Goal: Register for event/course

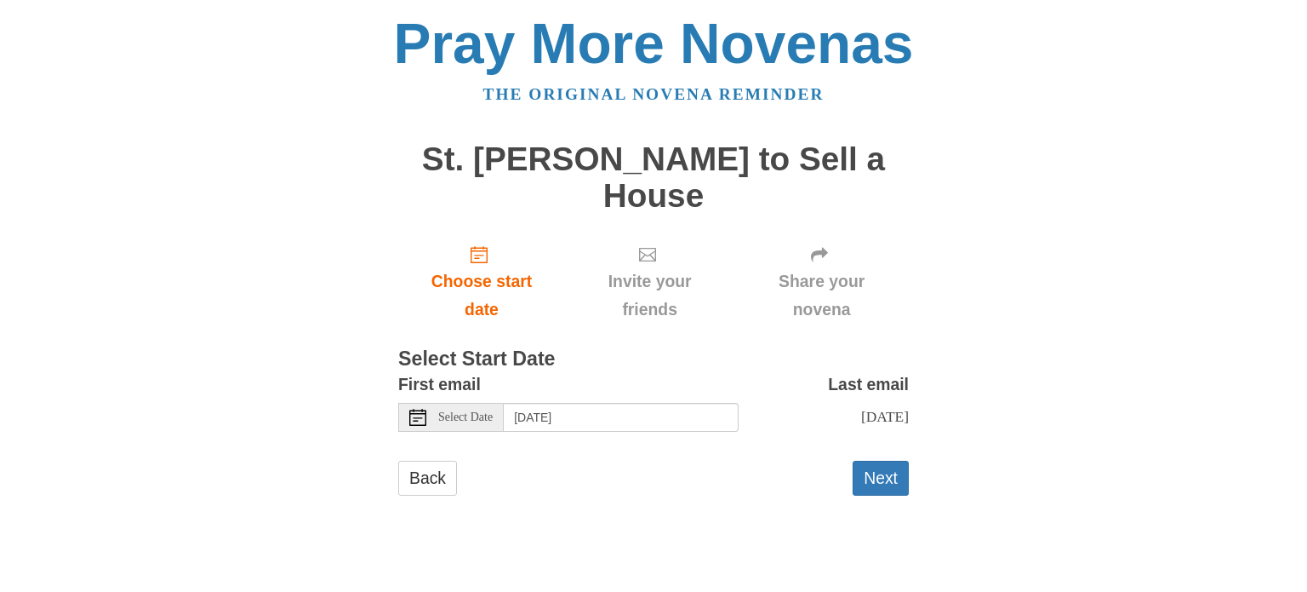
click at [426, 413] on div "Select Date" at bounding box center [451, 417] width 106 height 29
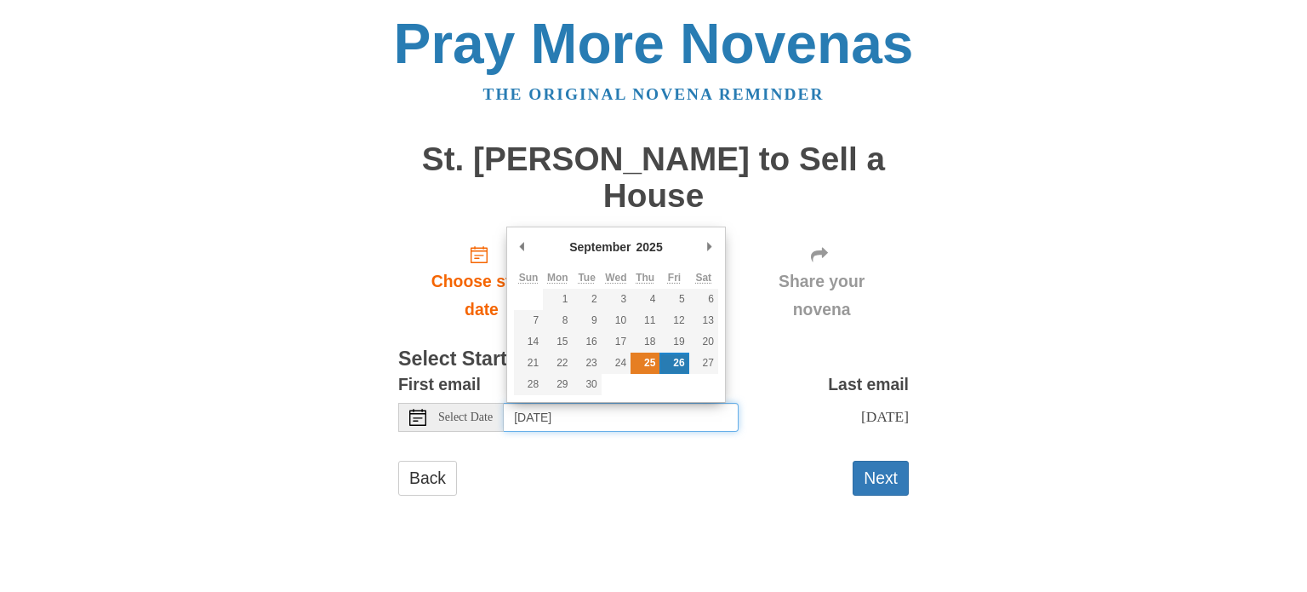
type input "Thursday, September 25th"
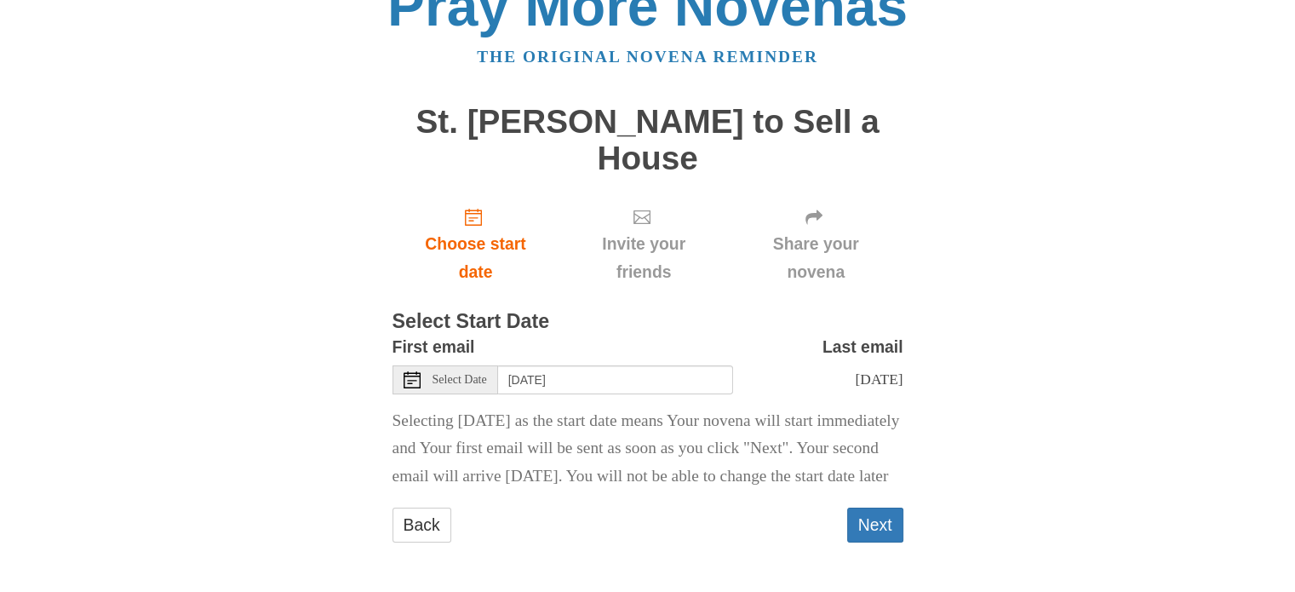
scroll to position [65, 0]
click at [870, 533] on button "Next" at bounding box center [875, 524] width 56 height 35
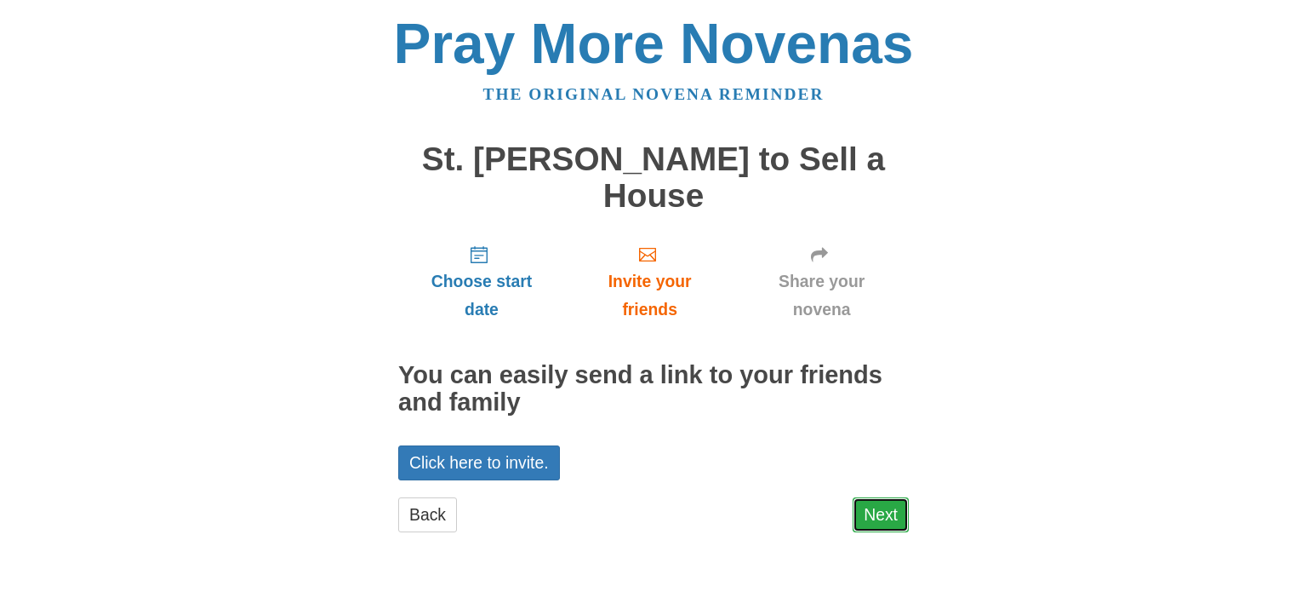
click at [883, 513] on link "Next" at bounding box center [881, 514] width 56 height 35
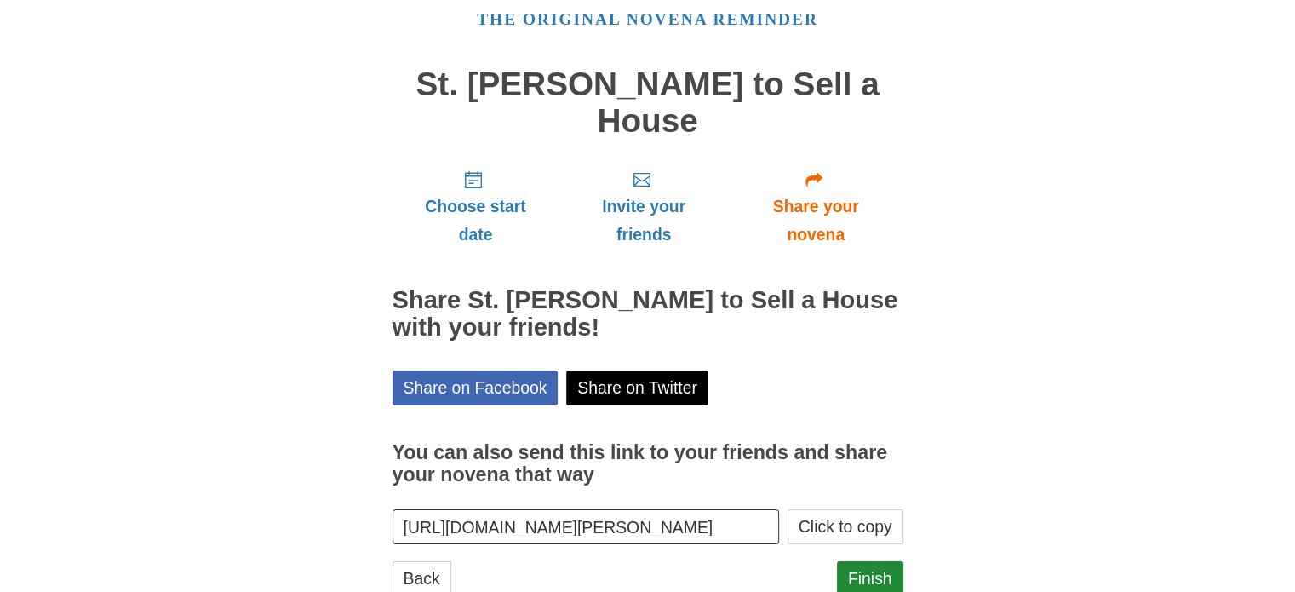
scroll to position [127, 0]
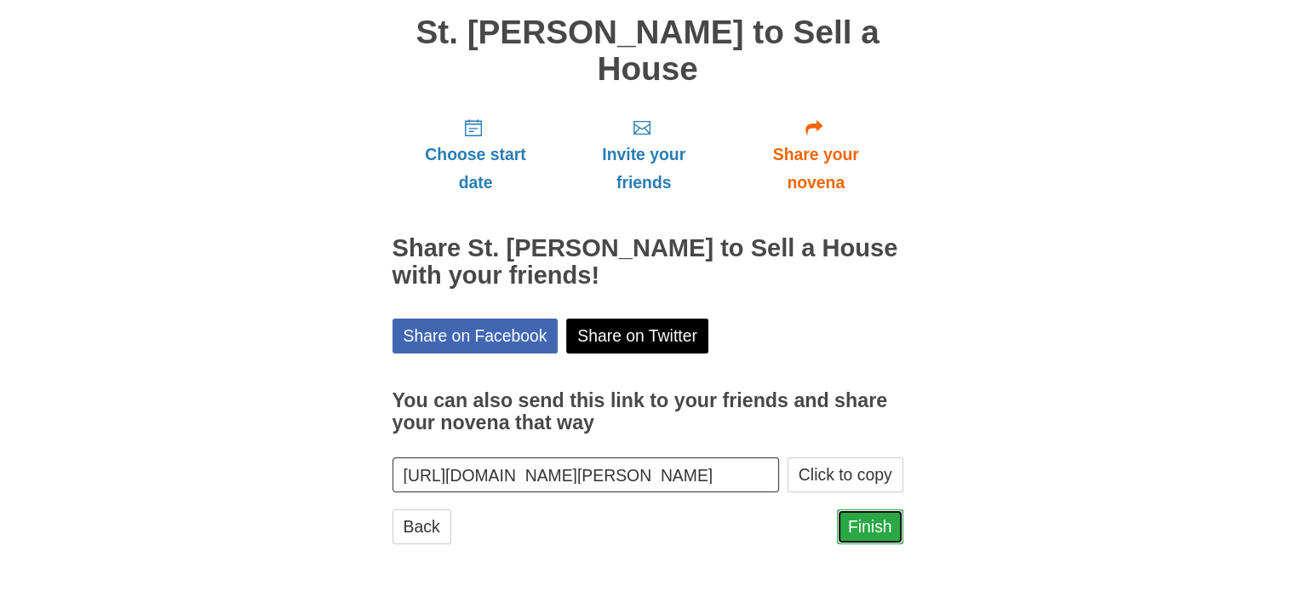
click at [862, 517] on link "Finish" at bounding box center [870, 526] width 66 height 35
